Goal: Task Accomplishment & Management: Use online tool/utility

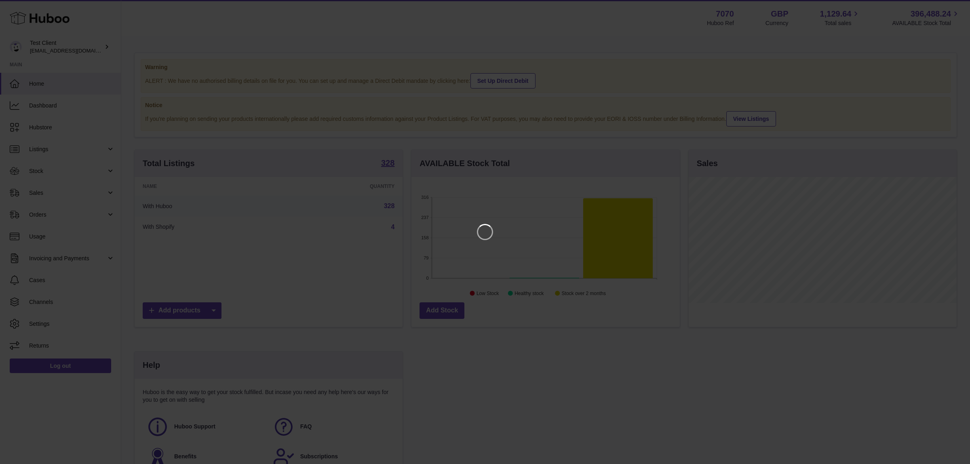
scroll to position [126, 268]
click at [948, 8] on icon "Close" at bounding box center [949, 7] width 10 height 10
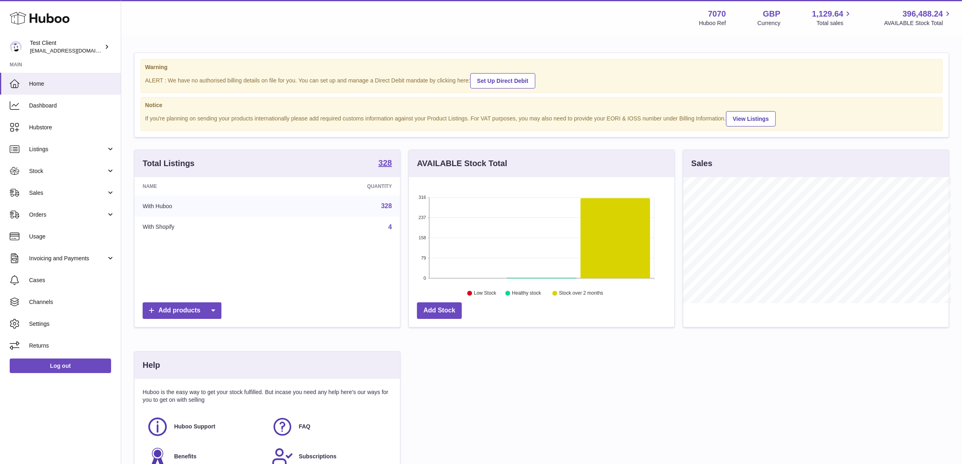
scroll to position [403885, 403746]
click at [73, 192] on span "Sales" at bounding box center [67, 193] width 77 height 8
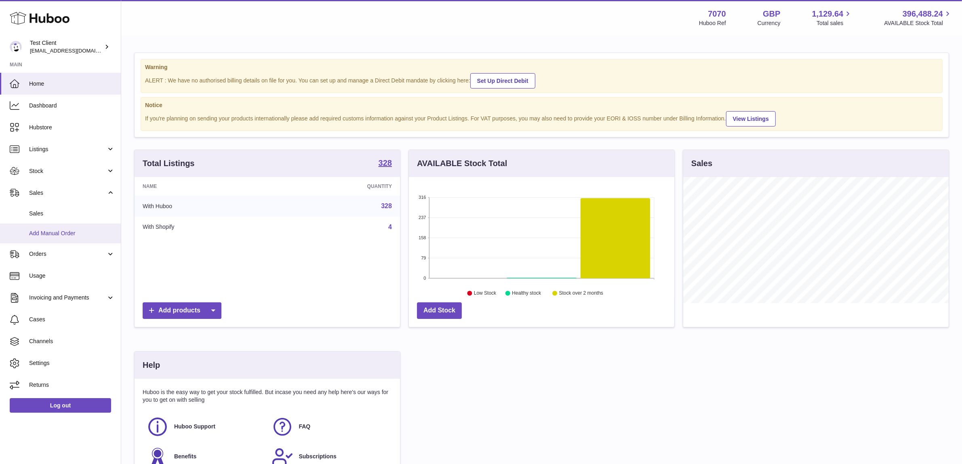
click at [57, 227] on link "Add Manual Order" at bounding box center [60, 233] width 121 height 20
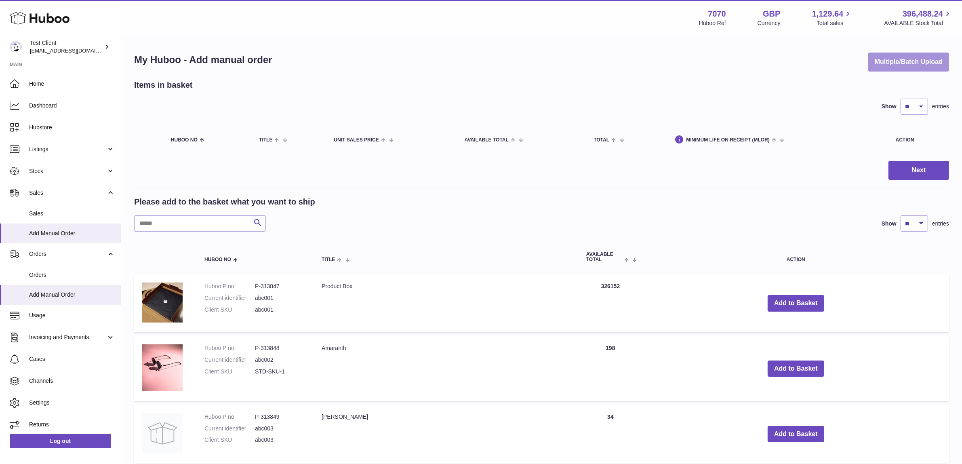
click at [906, 67] on button "Multiple/Batch Upload" at bounding box center [908, 62] width 81 height 19
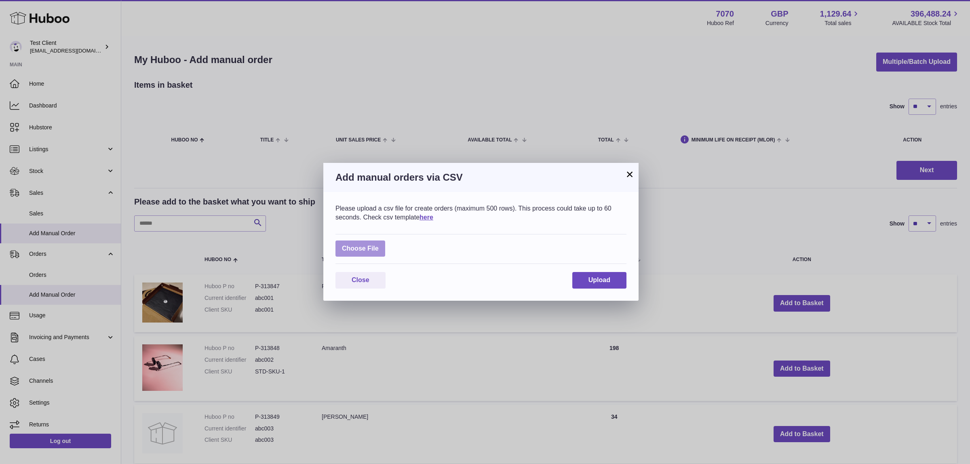
click at [362, 253] on label at bounding box center [360, 248] width 50 height 17
click at [379, 245] on input "file" at bounding box center [379, 244] width 0 height 0
type input "**********"
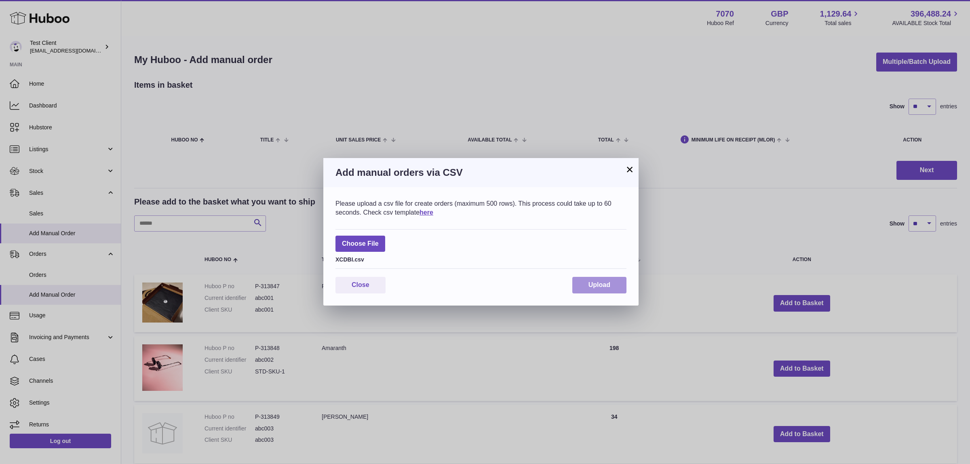
click at [585, 281] on button "Upload" at bounding box center [599, 285] width 54 height 17
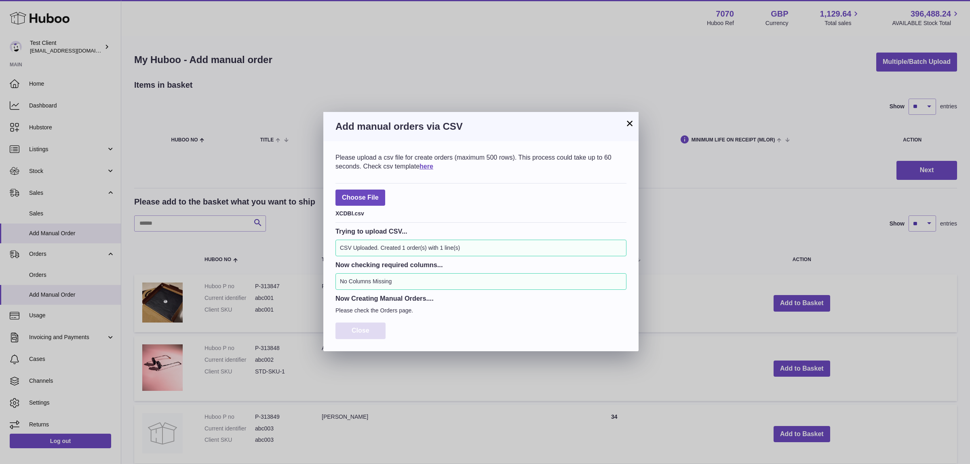
drag, startPoint x: 361, startPoint y: 325, endPoint x: 183, endPoint y: 264, distance: 188.5
click at [360, 326] on button "Close" at bounding box center [360, 330] width 50 height 17
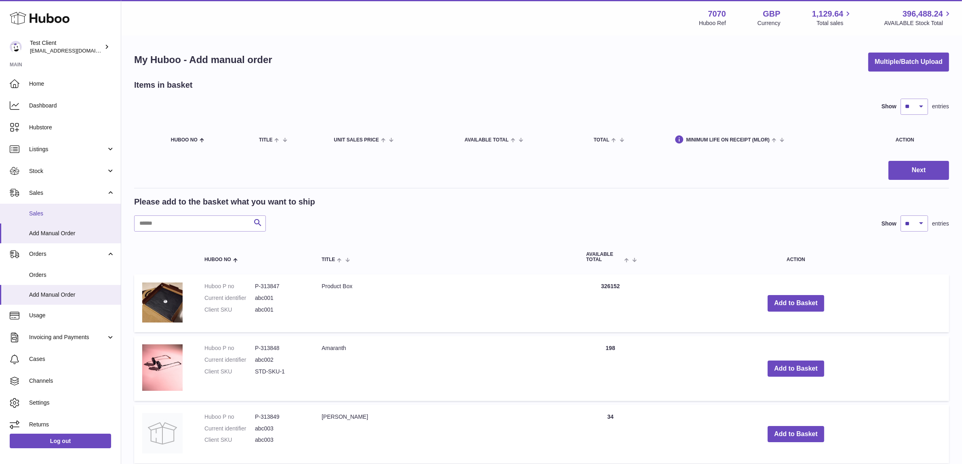
click at [55, 210] on span "Sales" at bounding box center [72, 214] width 86 height 8
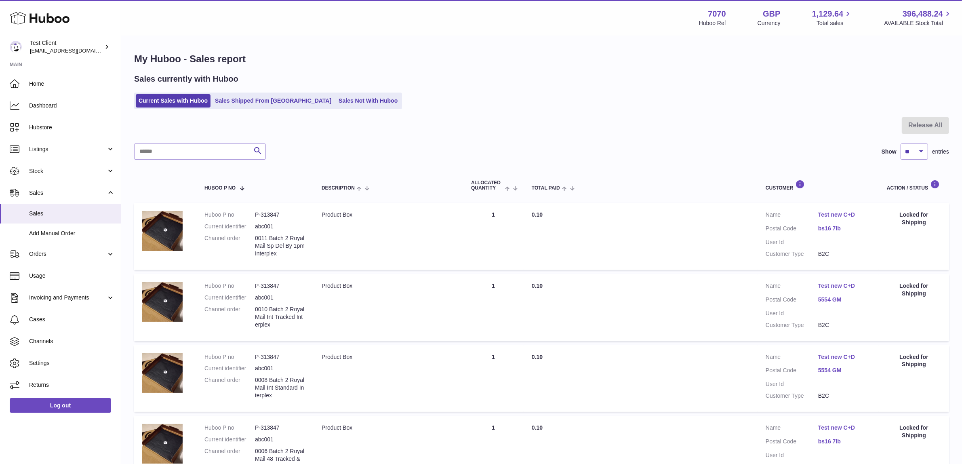
click at [587, 266] on td "Total Paid 0.10" at bounding box center [641, 236] width 234 height 67
